Goal: Task Accomplishment & Management: Complete application form

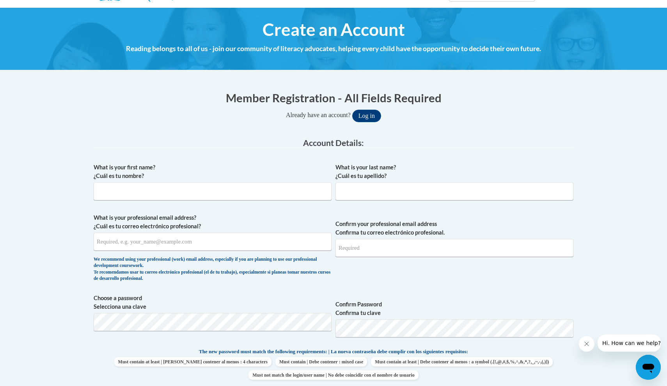
scroll to position [79, 0]
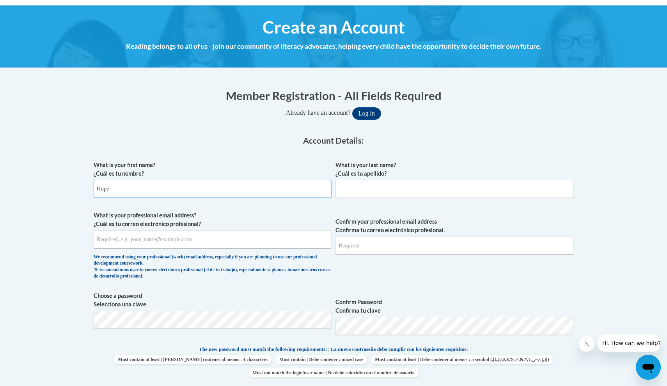
type input "Hope"
type input "[PERSON_NAME]"
click at [239, 145] on fieldset "Account Details: xcvbxvcb Biography New Photo (GIF / JPEG) What is your first n…" at bounding box center [334, 326] width 480 height 380
type input "[EMAIL_ADDRESS][DOMAIN_NAME]"
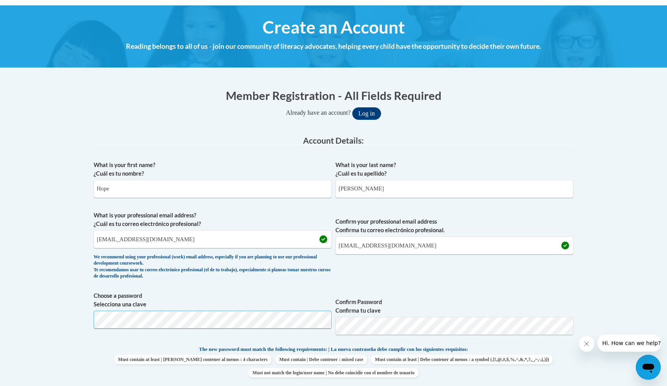
scroll to position [134, 0]
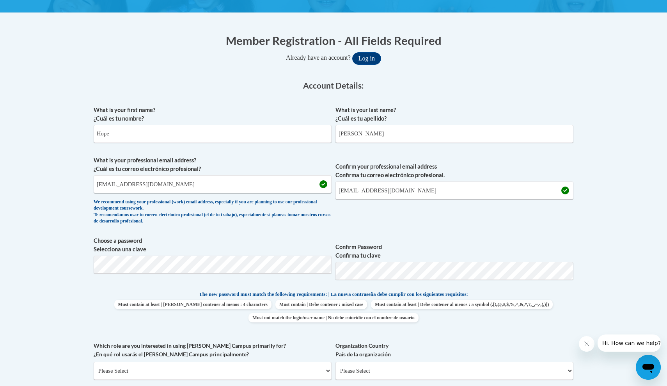
click at [619, 249] on body "This site uses cookies to help improve your learning experience. By continuing …" at bounding box center [333, 342] width 667 height 952
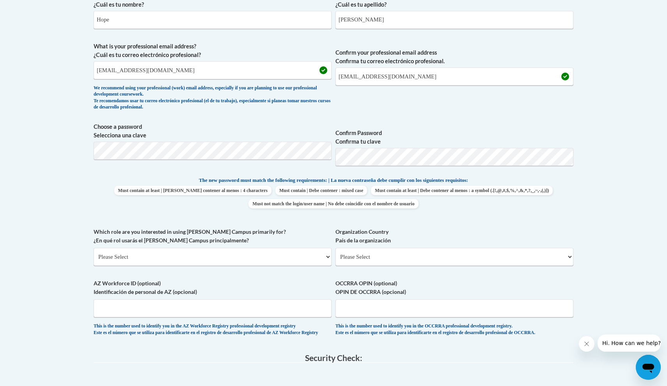
scroll to position [248, 0]
select select "5a18ea06-2b54-4451-96f2-d152daf9eac5"
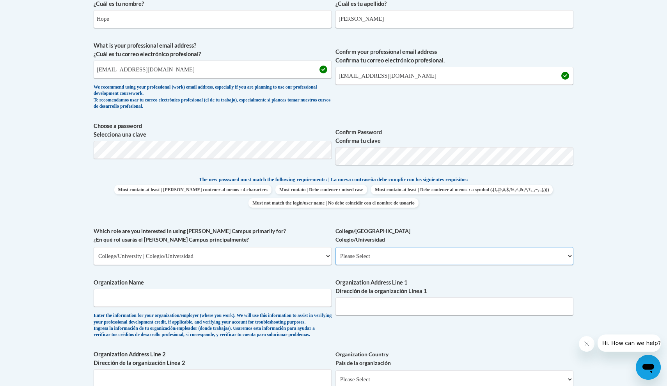
select select "c8743970-7742-49d2-af9e-5c4138019e9a"
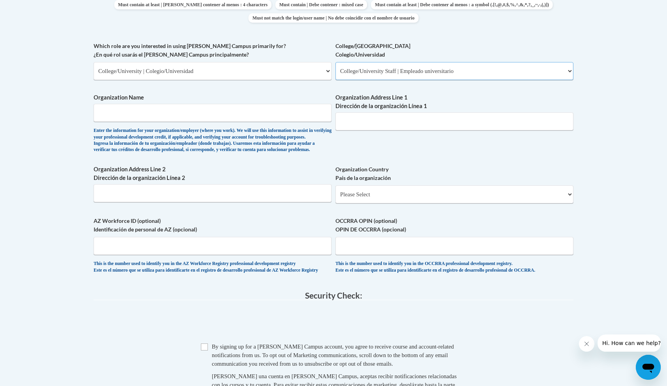
scroll to position [435, 0]
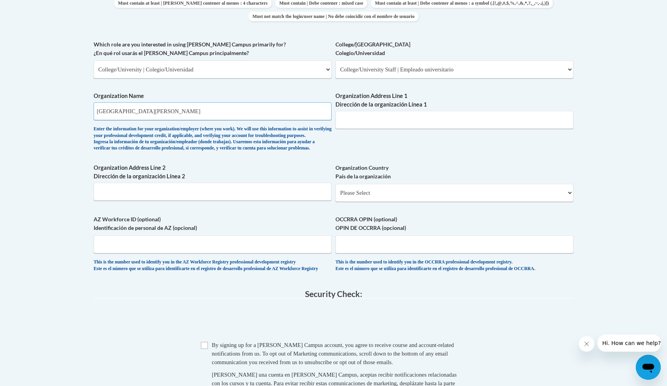
type input "[GEOGRAPHIC_DATA][PERSON_NAME]"
click at [387, 140] on div "What is your first name? ¿Cuál es tu nombre? Hope What is your last name? ¿Cuál…" at bounding box center [334, 40] width 480 height 479
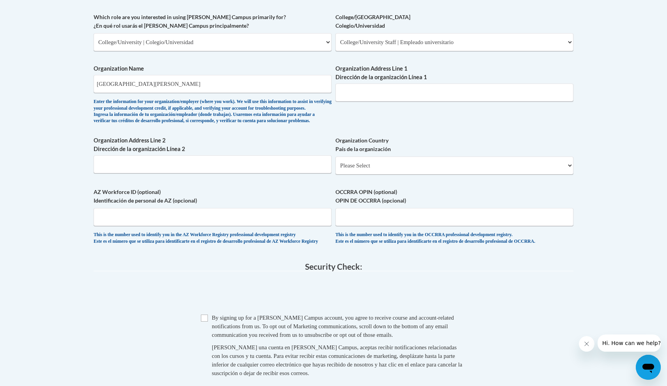
scroll to position [462, 0]
select select "ad49bcad-a171-4b2e-b99c-48b446064914"
select select
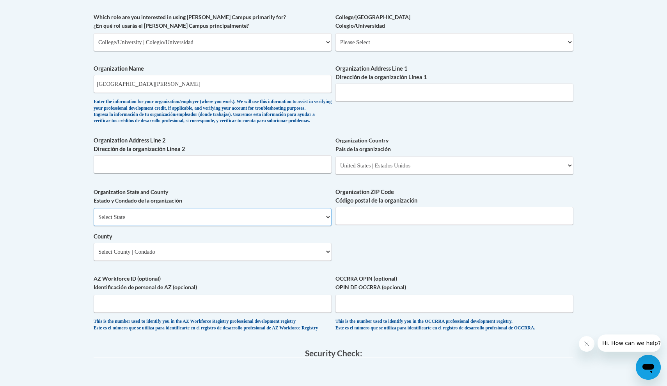
select select "[US_STATE]"
click at [368, 221] on input "30546" at bounding box center [454, 216] width 238 height 18
type input "30582"
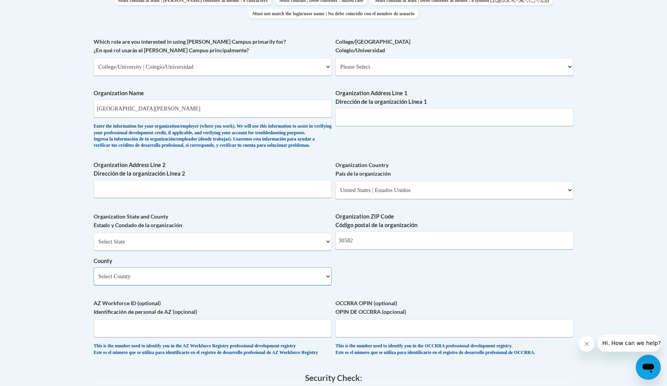
scroll to position [439, 0]
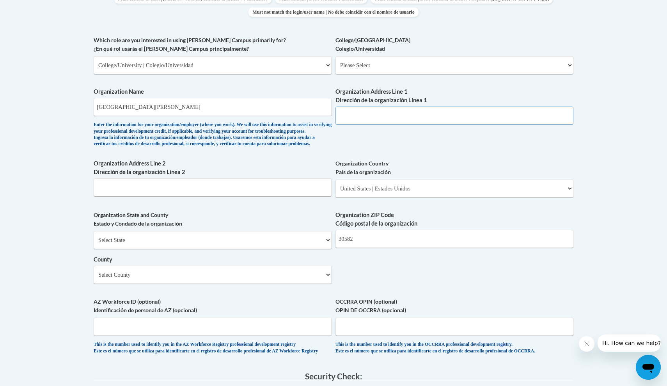
click at [371, 106] on input "Organization Address Line 1 Dirección de la organización Línea 1" at bounding box center [454, 115] width 238 height 18
type input "[STREET_ADDRESS]"
click at [45, 223] on body "This site uses cookies to help improve your learning experience. By continuing …" at bounding box center [333, 142] width 667 height 1162
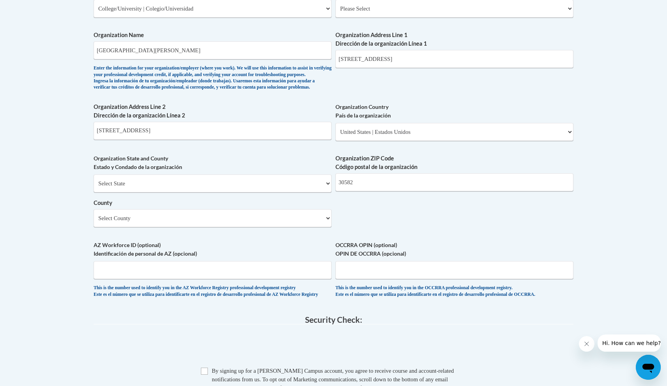
scroll to position [496, 0]
select select "Towns"
click at [61, 310] on body "This site uses cookies to help improve your learning experience. By continuing …" at bounding box center [333, 85] width 667 height 1162
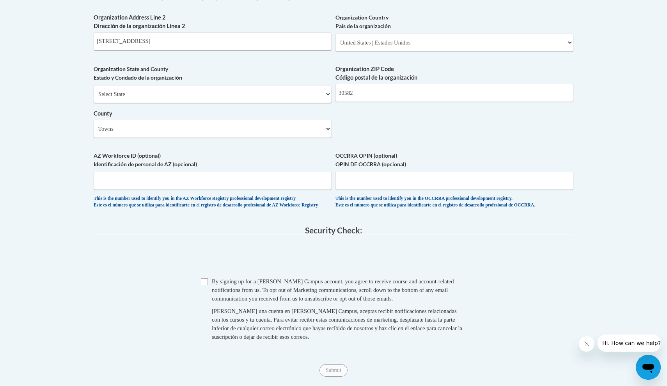
scroll to position [592, 0]
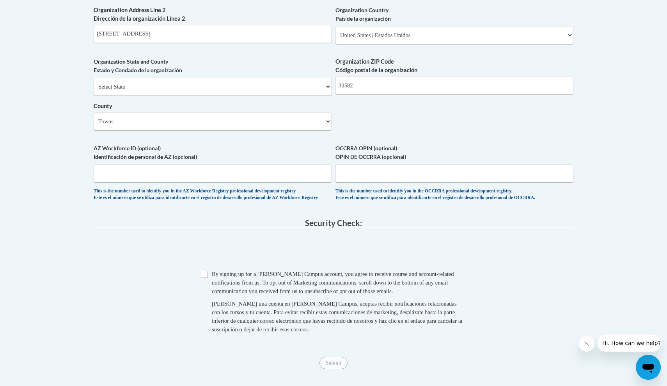
click at [206, 276] on input "Checkbox" at bounding box center [204, 274] width 7 height 7
checkbox input "true"
click at [337, 363] on input "Submit" at bounding box center [333, 362] width 28 height 12
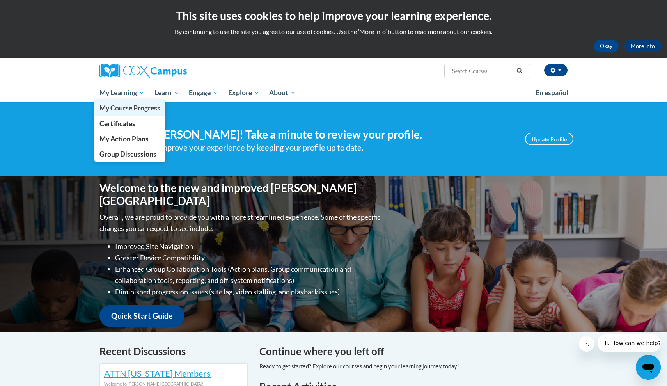
click at [135, 106] on span "My Course Progress" at bounding box center [129, 108] width 61 height 8
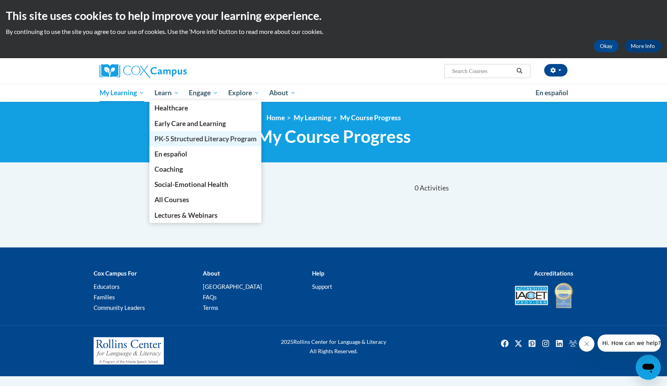
click at [170, 142] on span "PK-5 Structured Literacy Program" at bounding box center [205, 139] width 102 height 8
